Goal: Task Accomplishment & Management: Complete application form

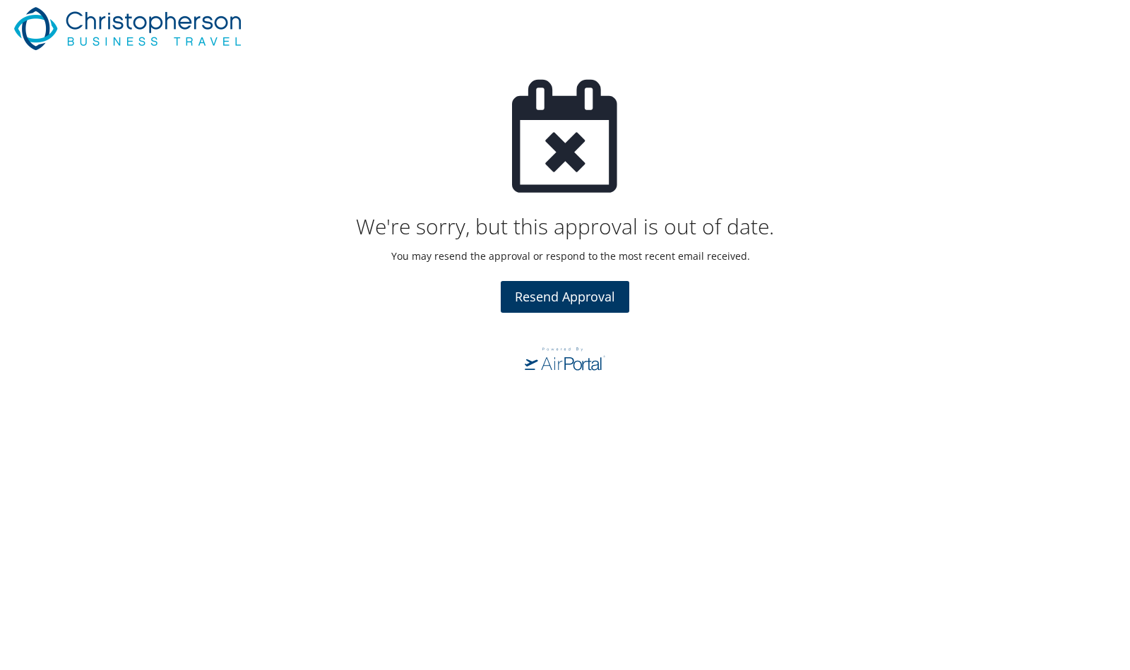
click at [574, 297] on span "Resend Approval" at bounding box center [565, 296] width 100 height 17
